Goal: Transaction & Acquisition: Book appointment/travel/reservation

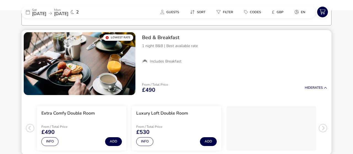
scroll to position [44, 0]
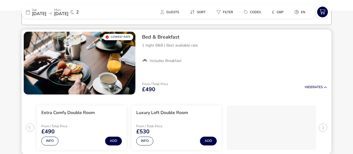
click at [214, 94] on div "From / Total Price £490 Hide Rates" at bounding box center [235, 87] width 194 height 19
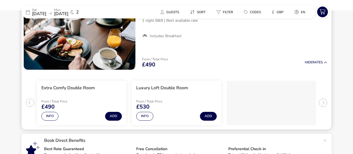
scroll to position [69, 0]
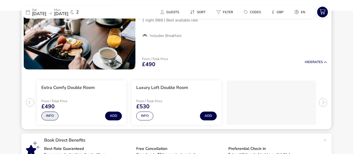
click at [51, 115] on button "Info" at bounding box center [49, 116] width 17 height 9
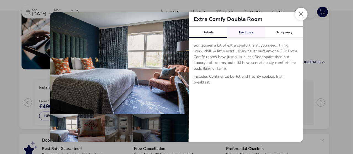
click at [246, 31] on link "Facilities" at bounding box center [246, 32] width 38 height 11
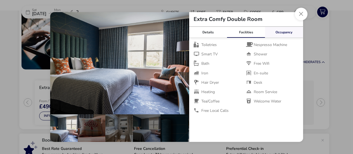
click at [286, 31] on link "Occupancy" at bounding box center [284, 32] width 38 height 11
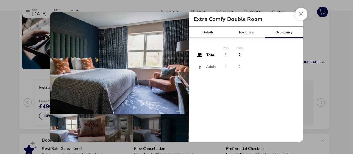
click at [226, 55] on td "1" at bounding box center [226, 55] width 14 height 12
click at [302, 15] on button "Close dialog" at bounding box center [301, 14] width 13 height 13
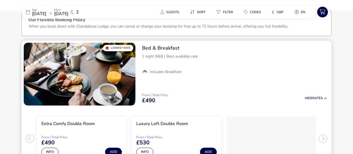
scroll to position [32, 0]
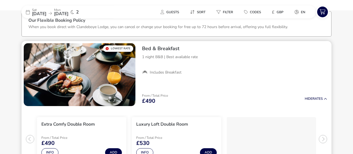
click at [221, 70] on div "Bed & Breakfast 1 night B&B | Best available rate Includes Breakfast" at bounding box center [235, 60] width 194 height 39
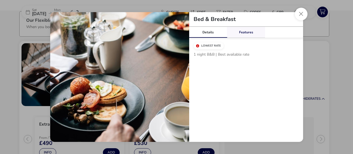
click at [247, 30] on link "Features" at bounding box center [246, 32] width 38 height 11
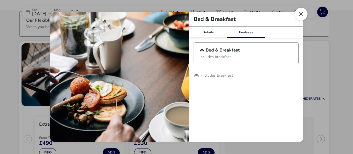
click at [303, 14] on button "Close modal" at bounding box center [301, 14] width 13 height 13
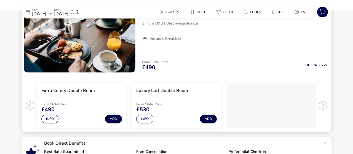
scroll to position [100, 0]
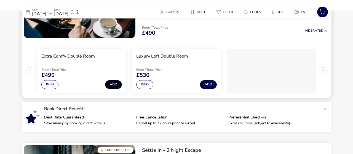
click at [113, 83] on button "Add" at bounding box center [113, 84] width 17 height 9
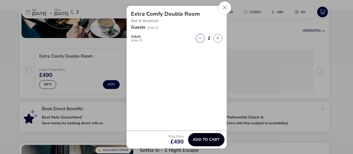
click at [211, 138] on span "Add to cart" at bounding box center [206, 140] width 27 height 4
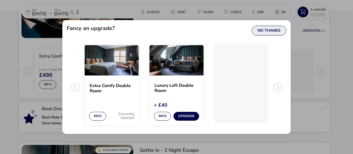
click at [262, 30] on button "No Thanks" at bounding box center [269, 31] width 34 height 10
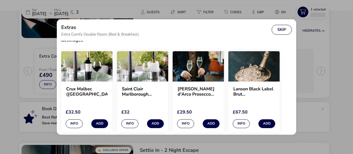
scroll to position [206, 0]
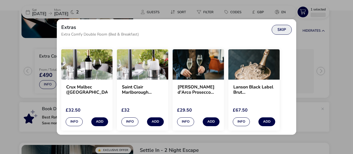
click at [282, 32] on button "Skip" at bounding box center [282, 30] width 20 height 10
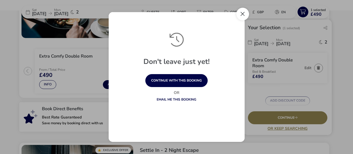
click at [242, 15] on button "Close" at bounding box center [242, 14] width 13 height 13
